Goal: Information Seeking & Learning: Learn about a topic

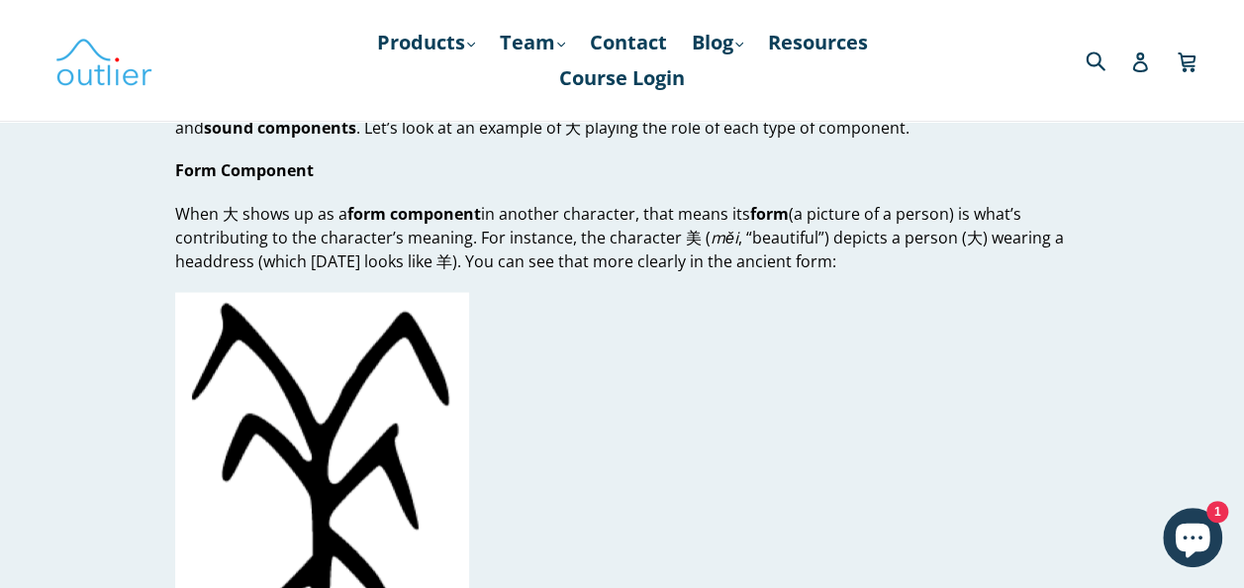
scroll to position [1546, 0]
drag, startPoint x: 439, startPoint y: 233, endPoint x: 428, endPoint y: 236, distance: 12.2
click at [428, 236] on p "When 大 shows up as a form component in another character, that means its form (…" at bounding box center [622, 236] width 894 height 71
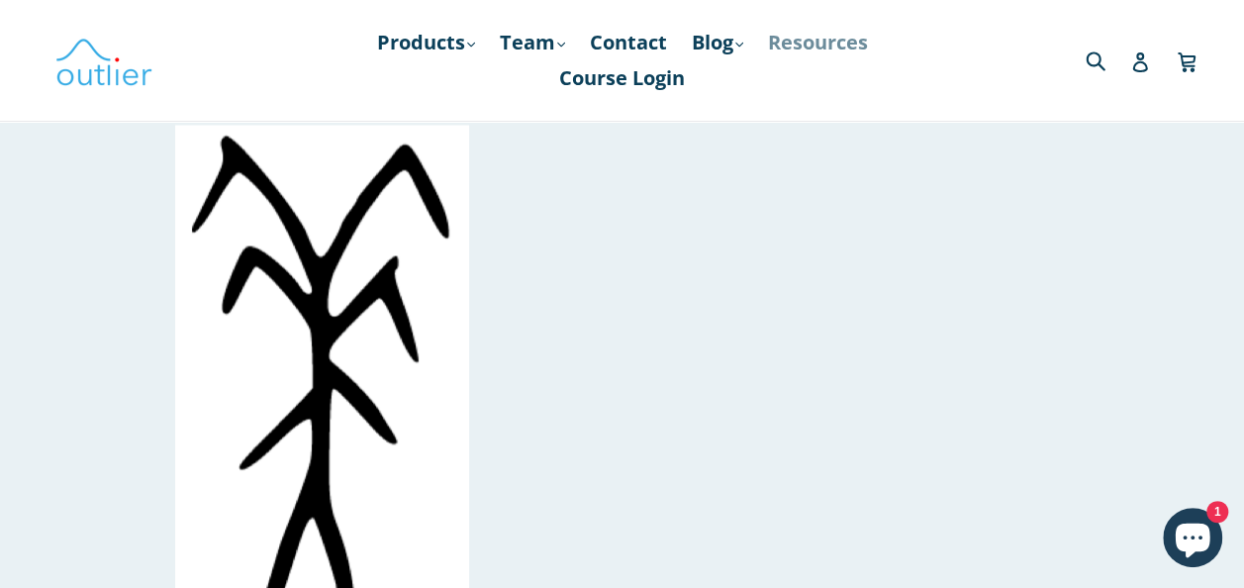
scroll to position [1708, 0]
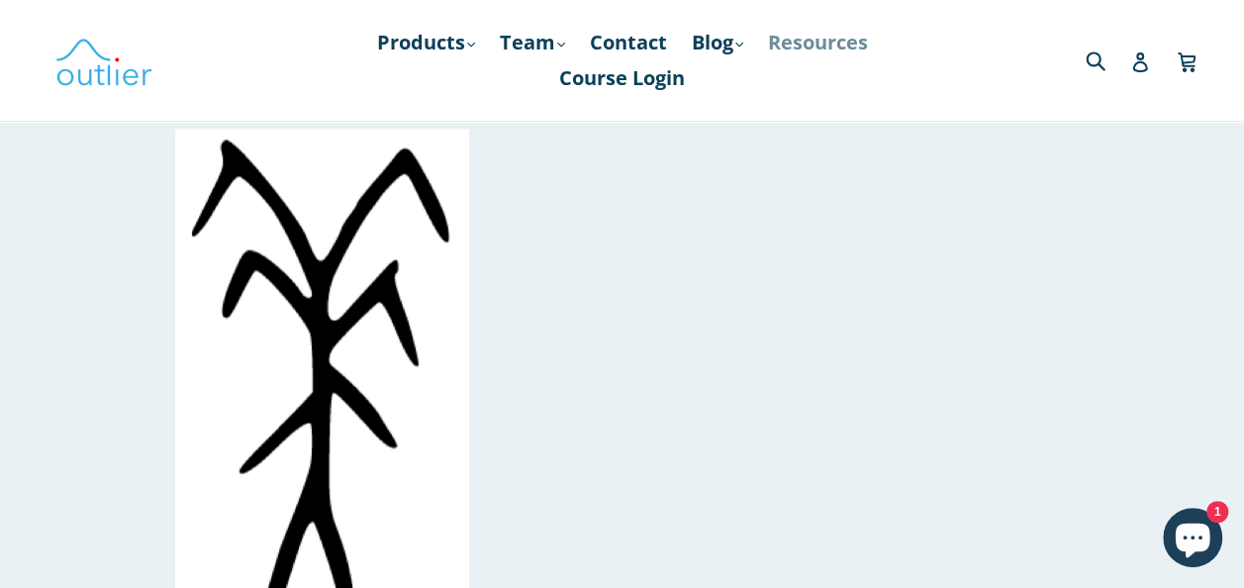
click at [823, 38] on link "Resources" at bounding box center [818, 43] width 120 height 36
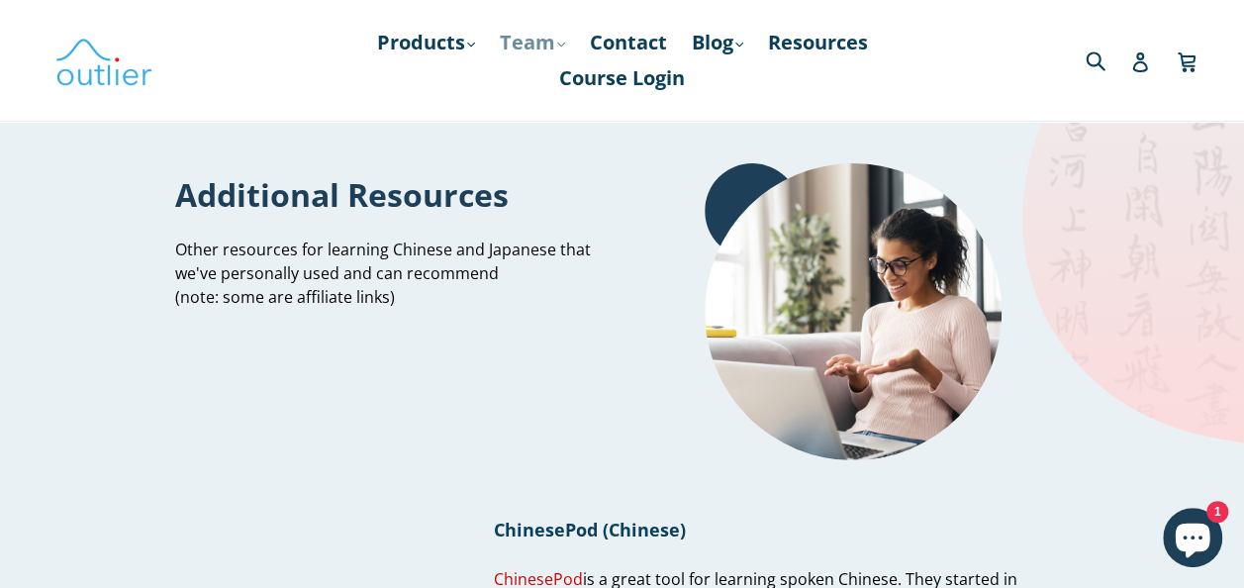
click at [541, 37] on link "Team .cls-1{fill:#231f20} expand" at bounding box center [532, 43] width 85 height 36
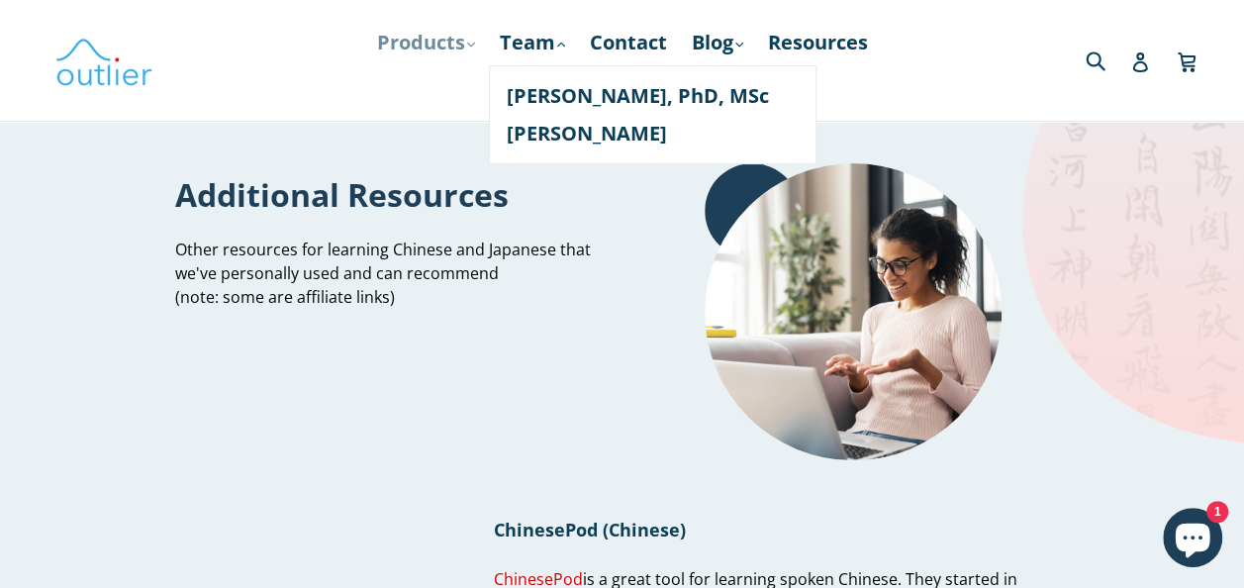
click at [447, 37] on link "Products .cls-1{fill:#231f20} expand" at bounding box center [426, 43] width 118 height 36
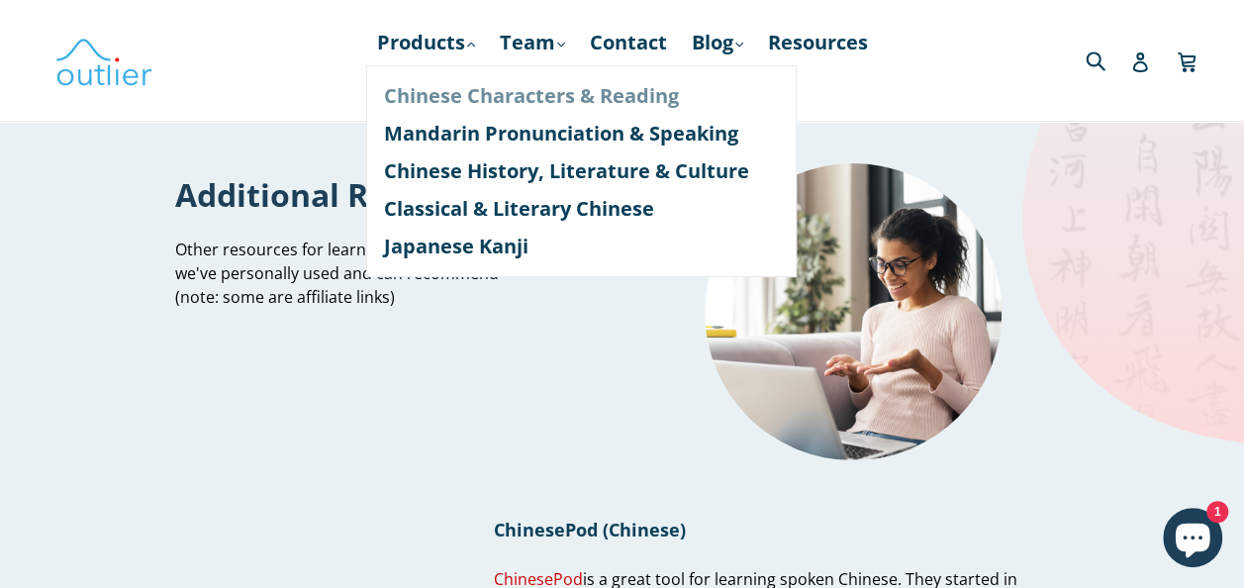
click at [469, 91] on link "Chinese Characters & Reading" at bounding box center [581, 96] width 395 height 38
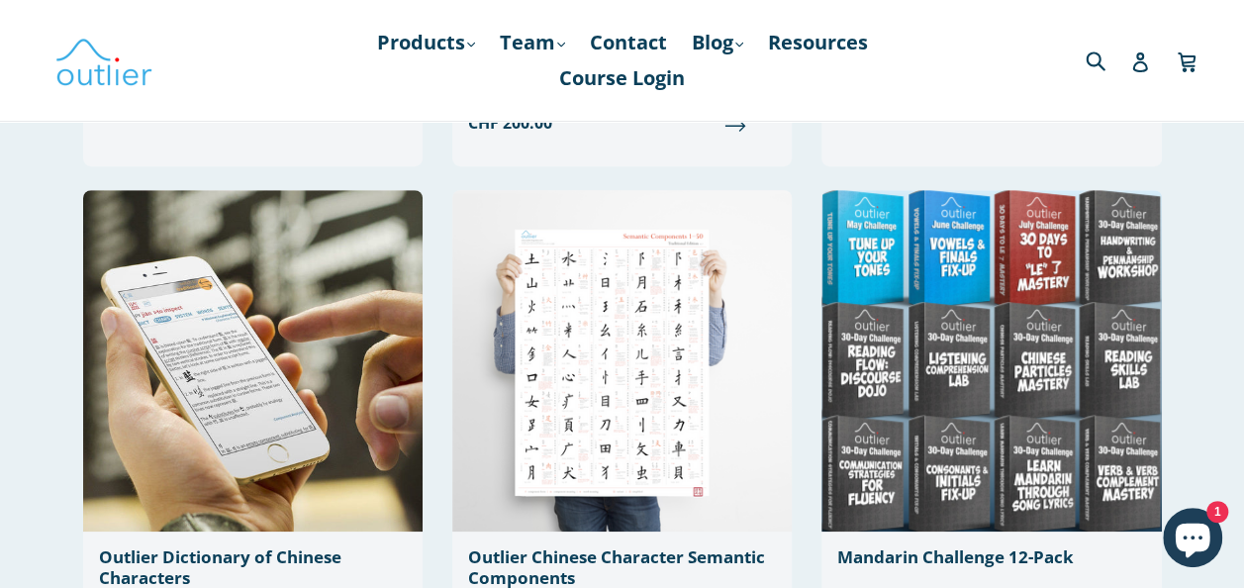
scroll to position [598, 0]
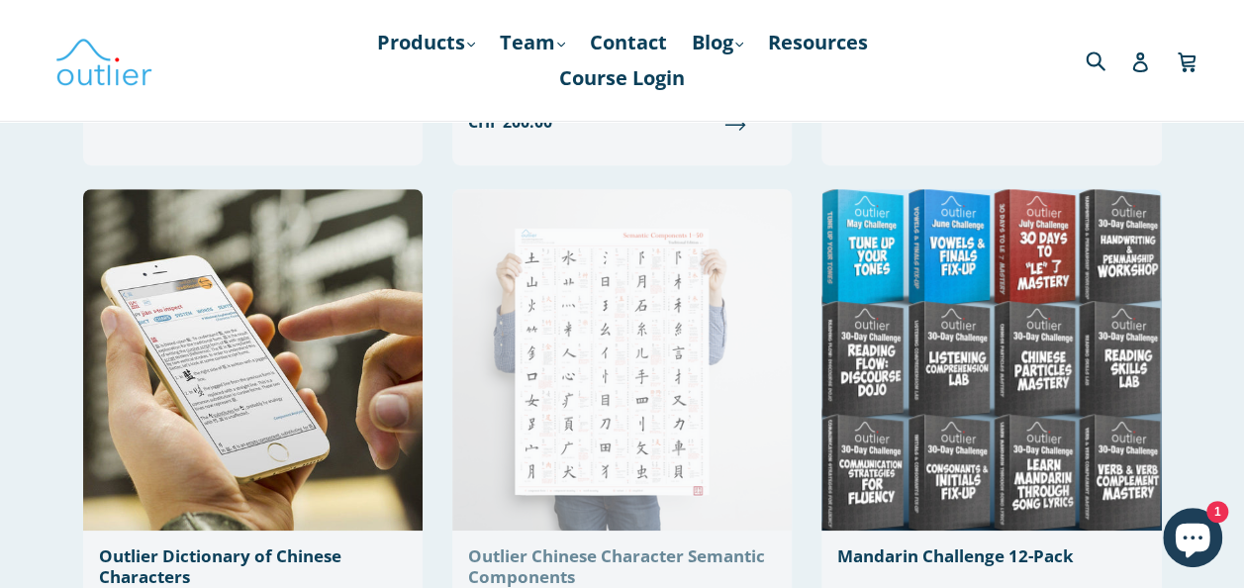
click at [630, 342] on img at bounding box center [621, 359] width 339 height 341
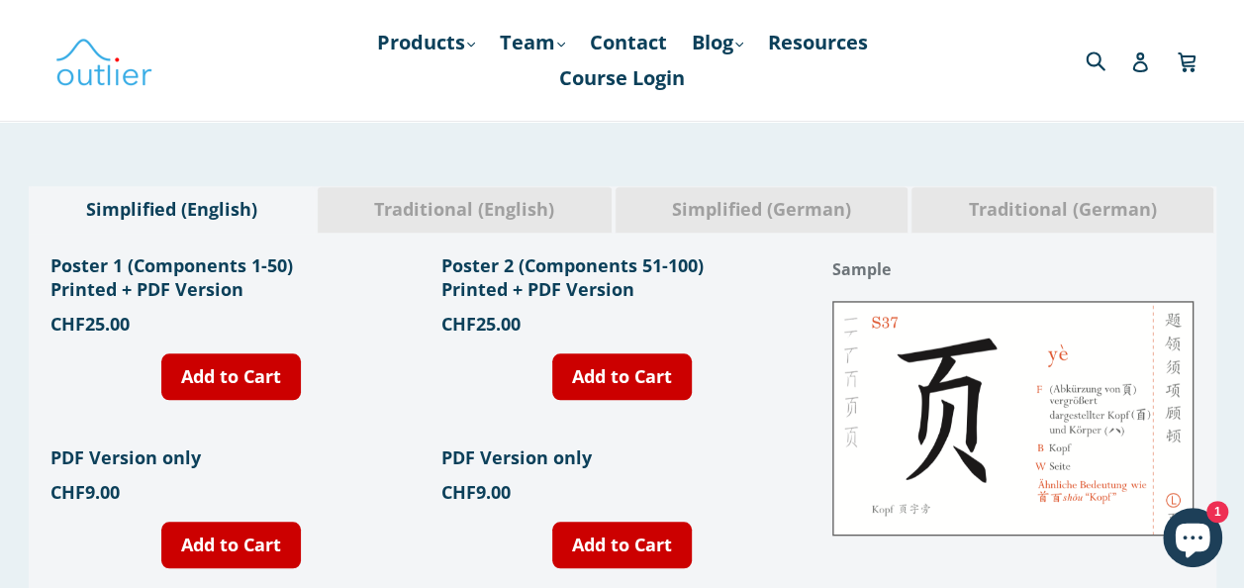
scroll to position [742, 0]
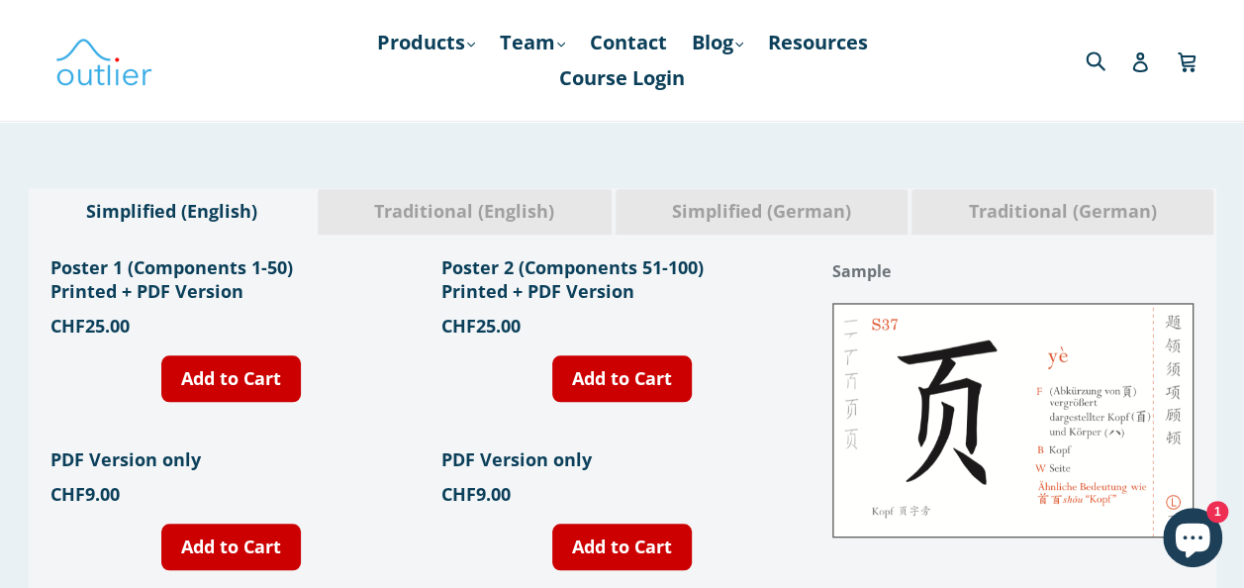
click at [766, 206] on span "Simplified (German)" at bounding box center [761, 212] width 263 height 26
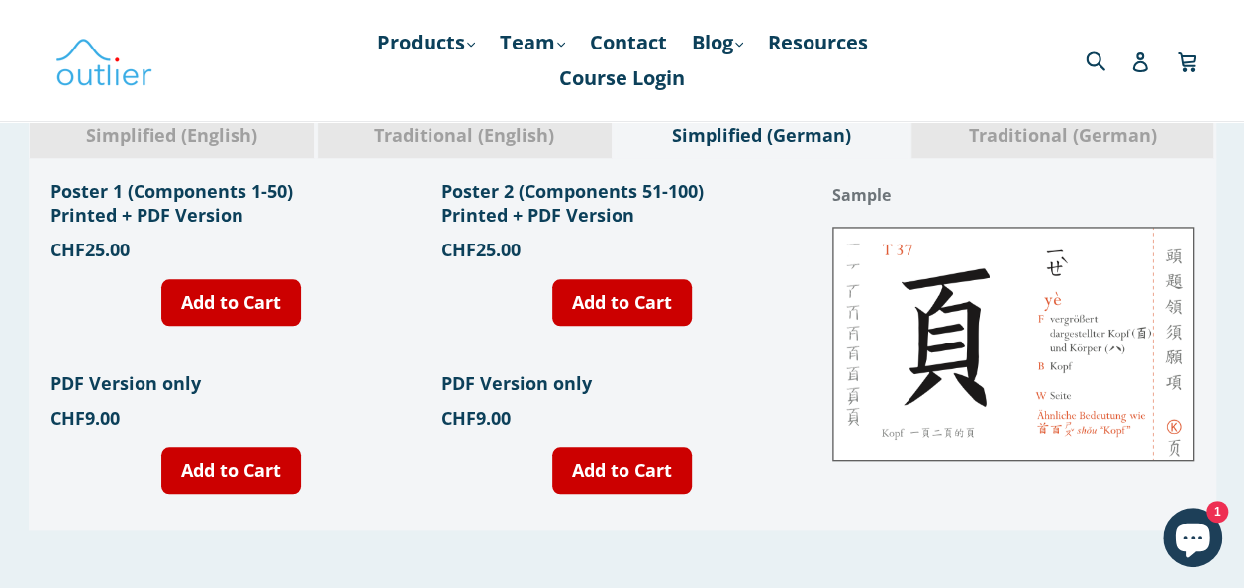
scroll to position [820, 0]
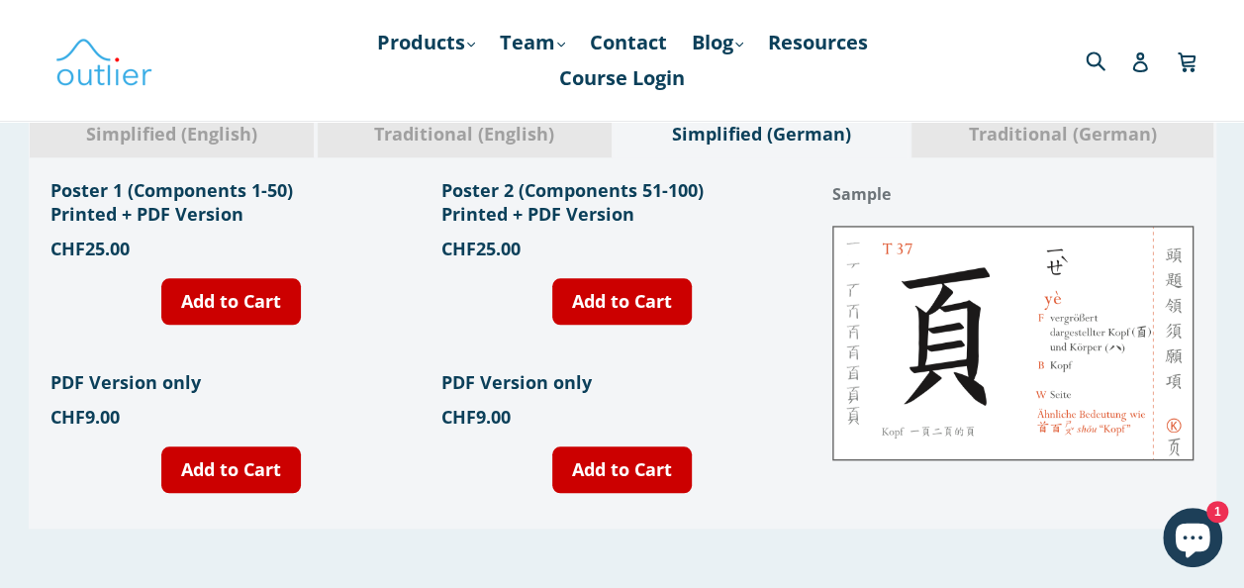
click at [1034, 132] on span "Traditional (German)" at bounding box center [1062, 135] width 272 height 26
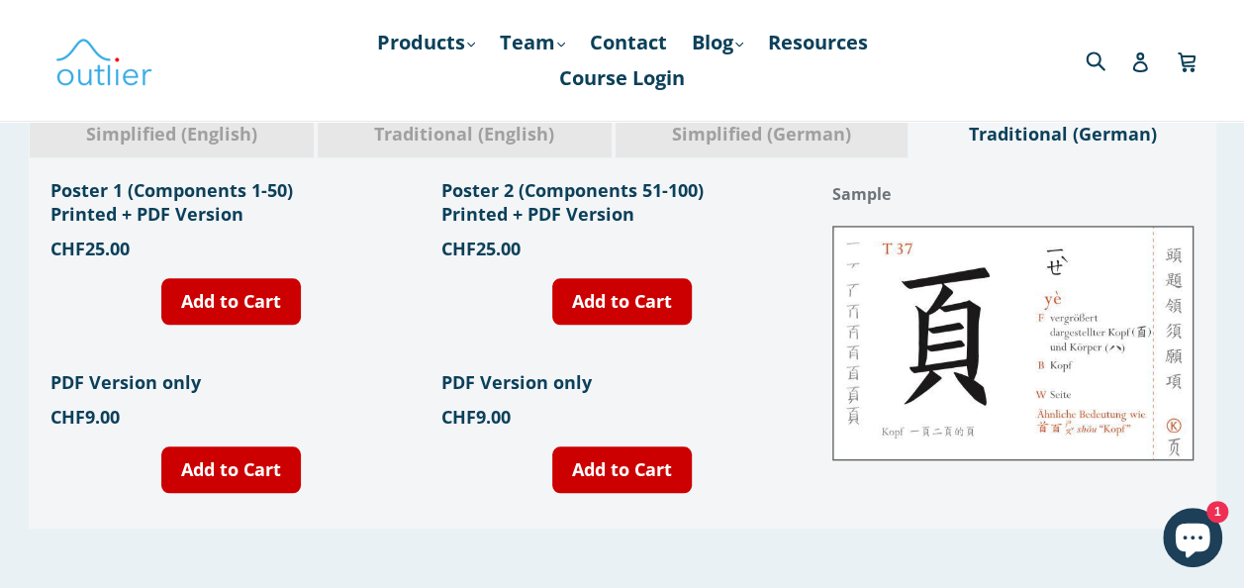
click at [536, 133] on span "Traditional (English)" at bounding box center [465, 135] width 264 height 26
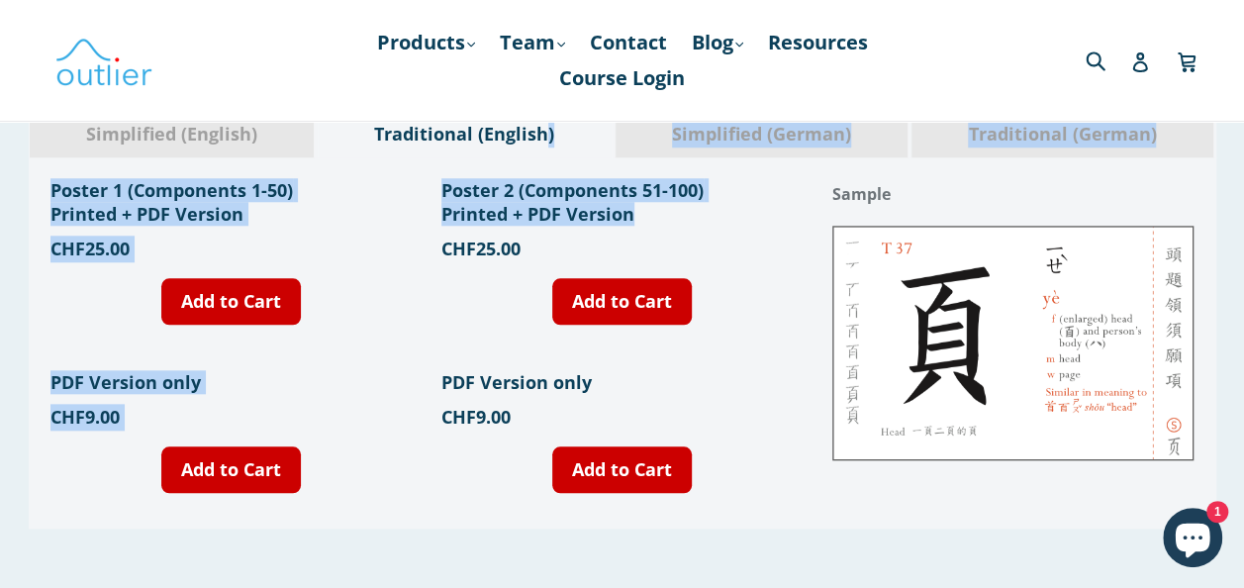
drag, startPoint x: 536, startPoint y: 133, endPoint x: 683, endPoint y: 228, distance: 174.6
click at [683, 228] on div "Simplified (English) Traditional (English) Simplified (German) Traditional (Ger…" at bounding box center [623, 320] width 1188 height 418
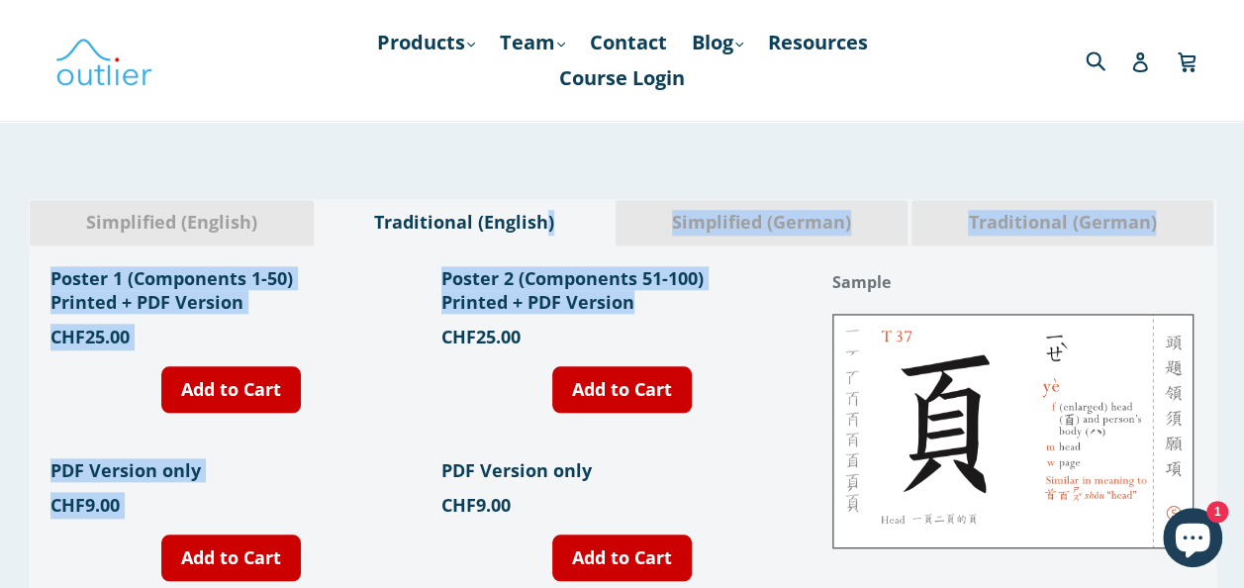
scroll to position [730, 0]
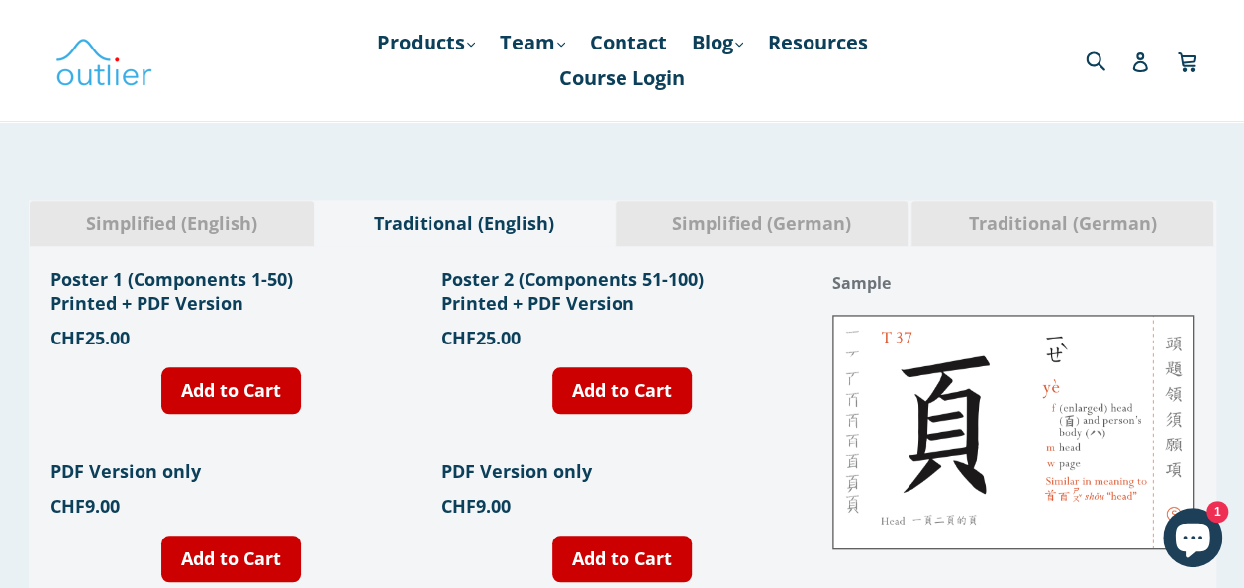
click at [564, 162] on div "Simplified (English) Traditional (English) Simplified (German) Traditional (Ger…" at bounding box center [622, 409] width 1244 height 544
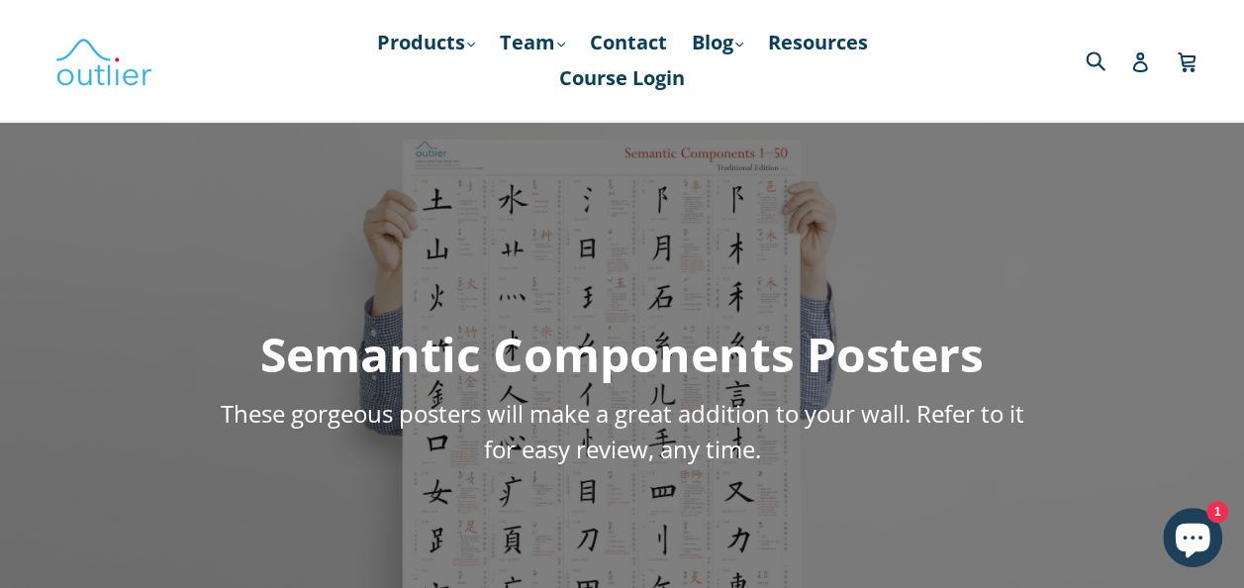
scroll to position [54, 0]
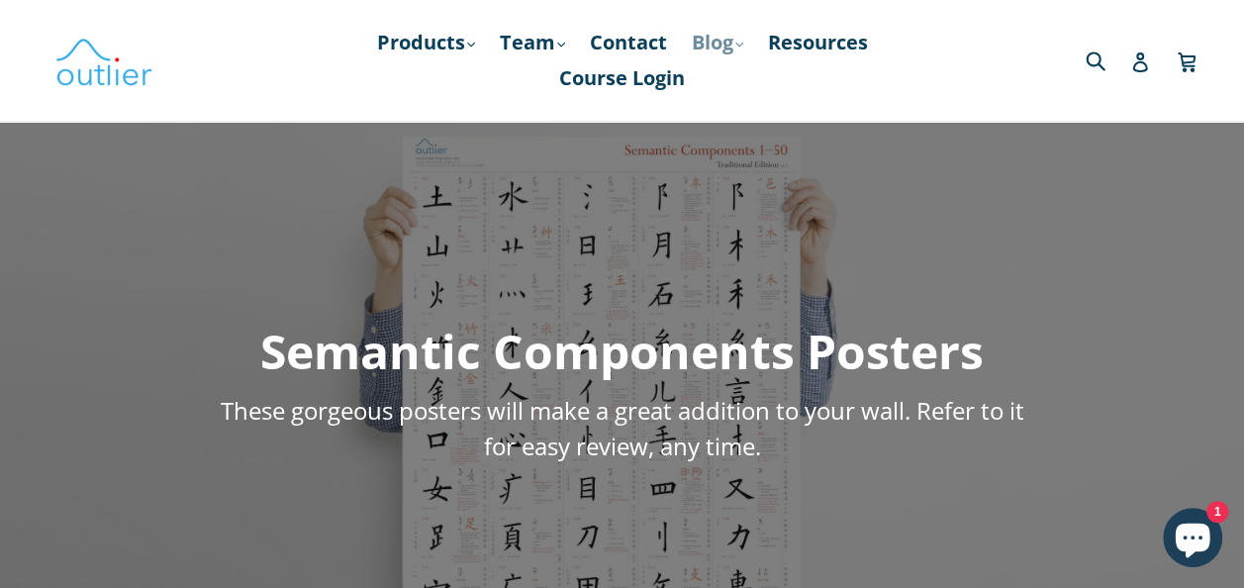
click at [743, 48] on icon ".cls-1{fill:#231f20}" at bounding box center [739, 45] width 8 height 8
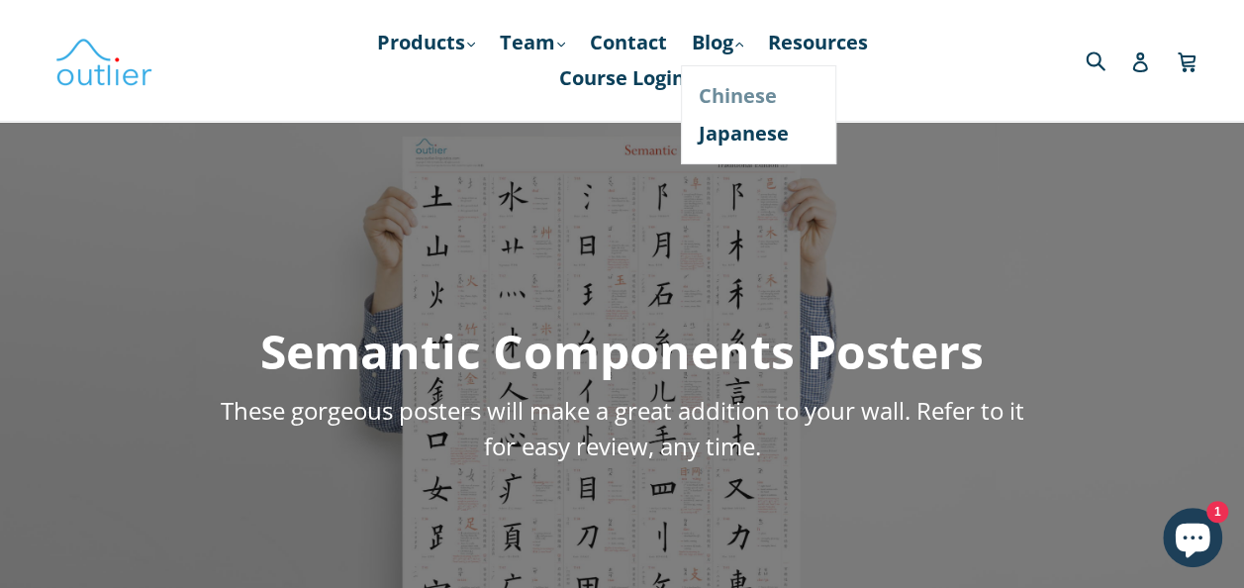
click at [750, 98] on link "Chinese" at bounding box center [759, 96] width 120 height 38
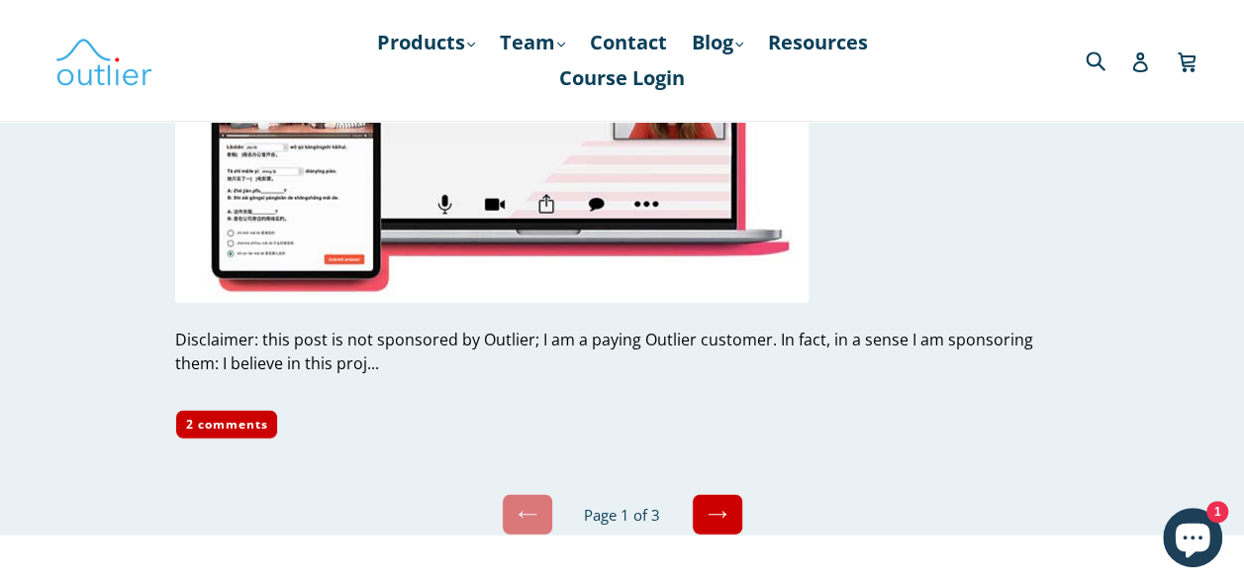
scroll to position [9795, 0]
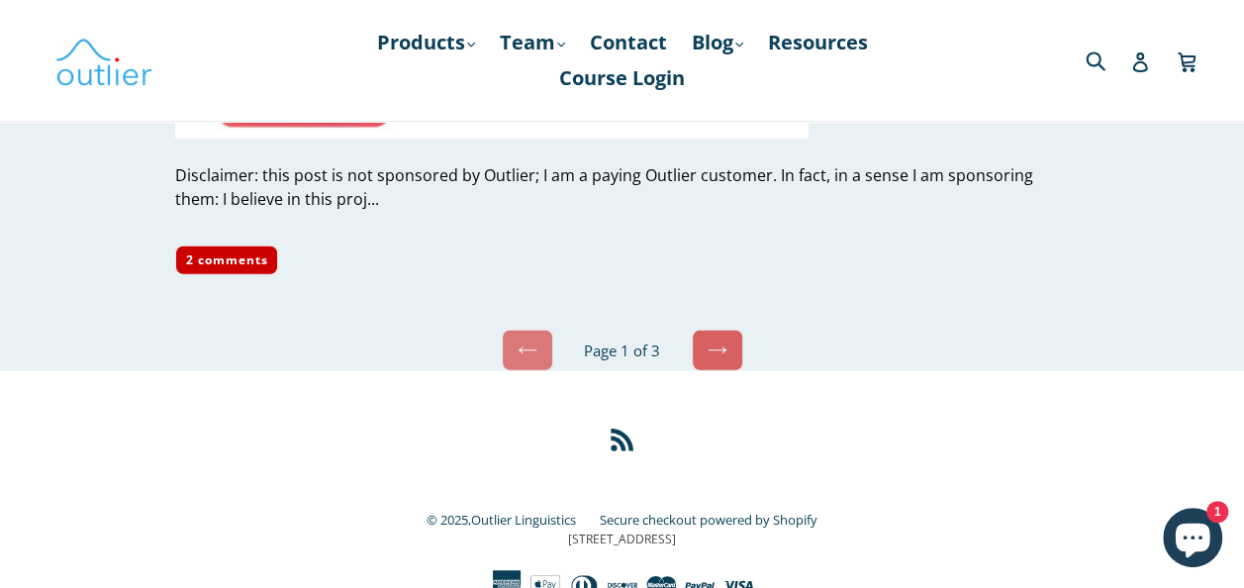
click at [734, 346] on link "Next" at bounding box center [717, 351] width 51 height 42
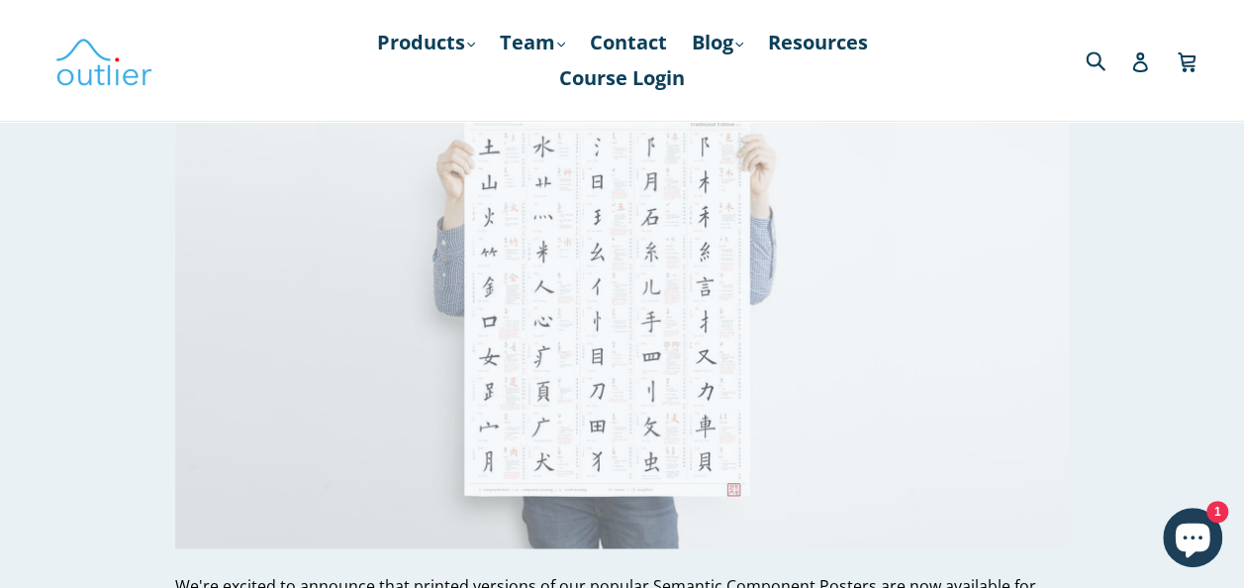
scroll to position [1097, 0]
click at [683, 299] on img at bounding box center [622, 298] width 894 height 503
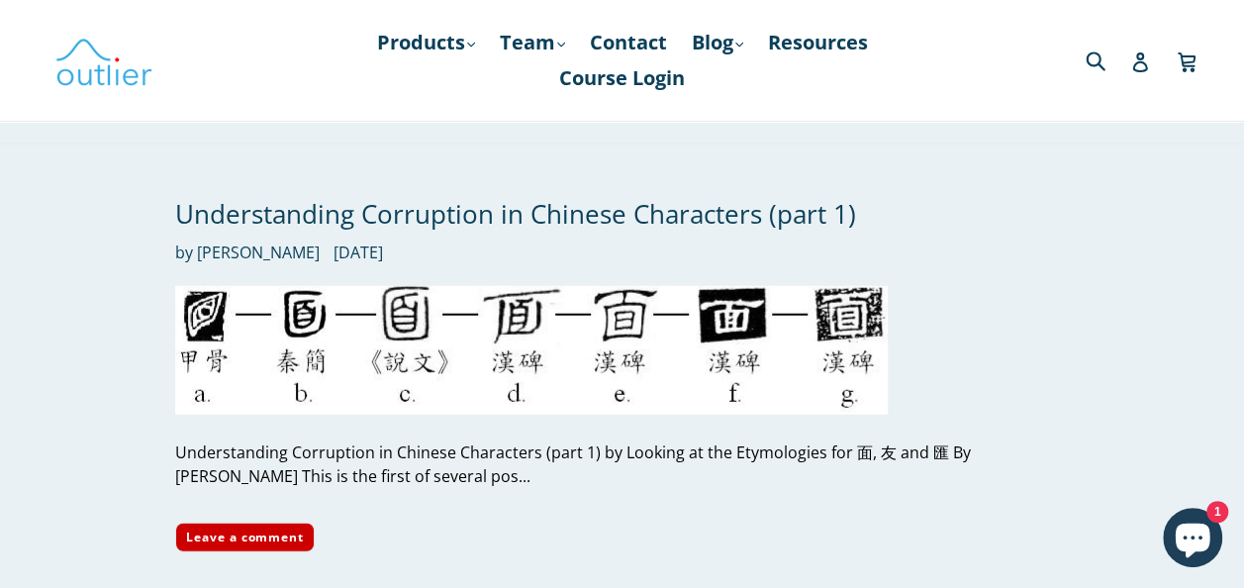
scroll to position [5980, 0]
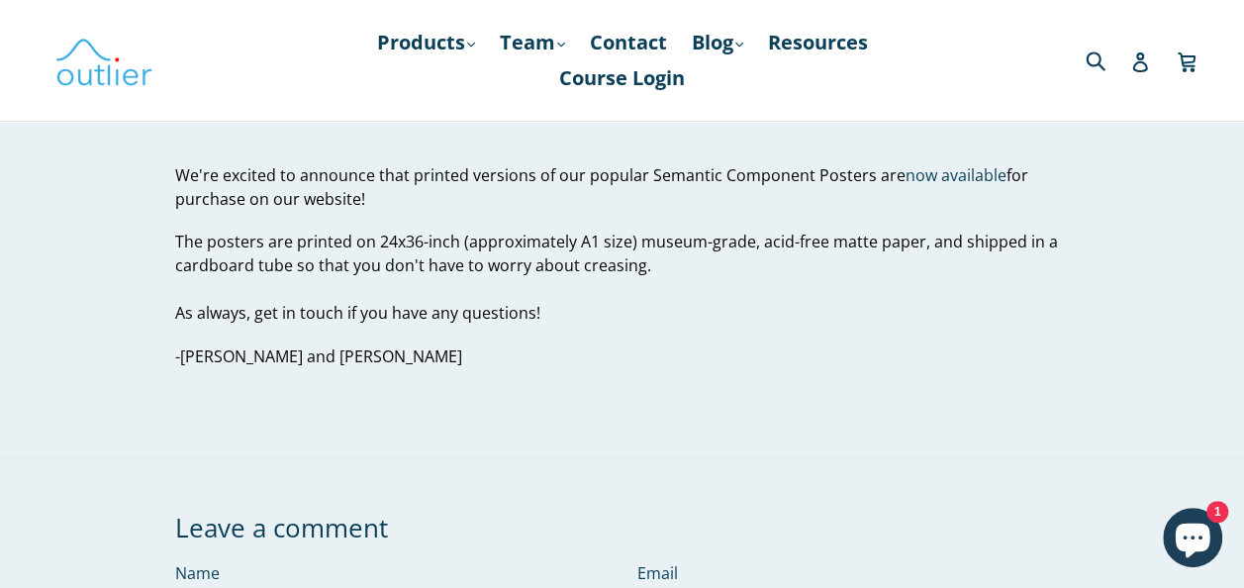
click at [443, 244] on p "The posters are printed on 24x36-inch (approximately A1 size) museum-grade, aci…" at bounding box center [622, 254] width 894 height 48
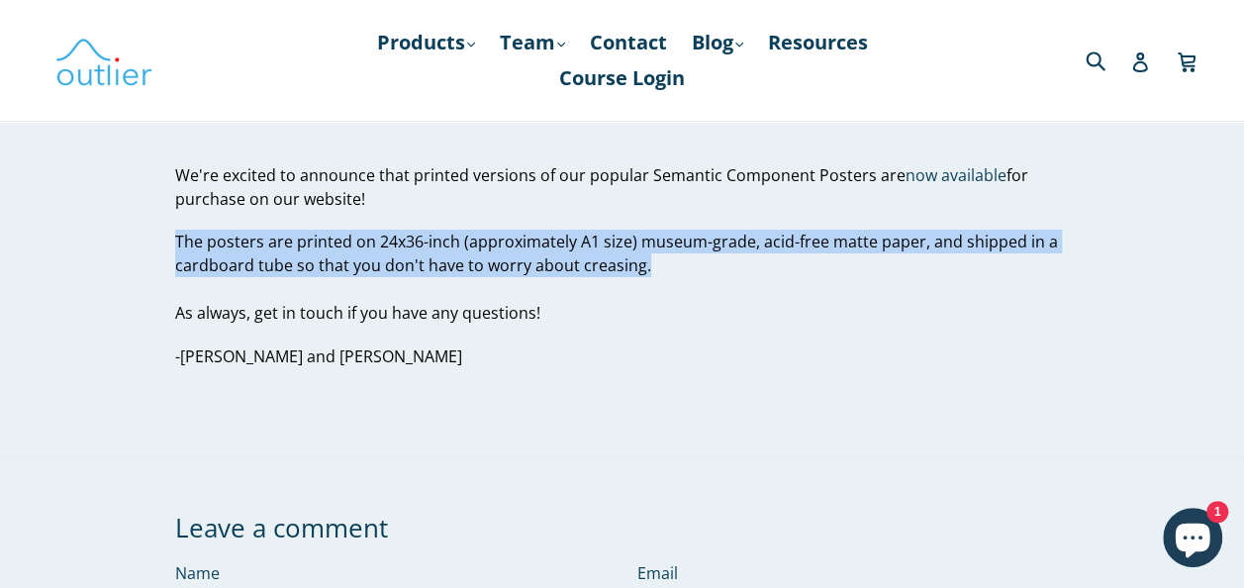
click at [681, 273] on p "The posters are printed on 24x36-inch (approximately A1 size) museum-grade, aci…" at bounding box center [622, 254] width 894 height 48
